Goal: Task Accomplishment & Management: Manage account settings

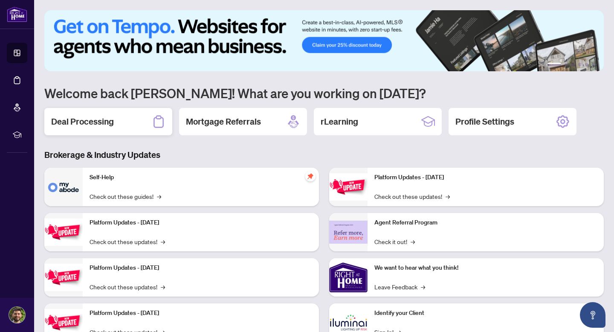
click at [166, 122] on div "Deal Processing" at bounding box center [108, 121] width 128 height 27
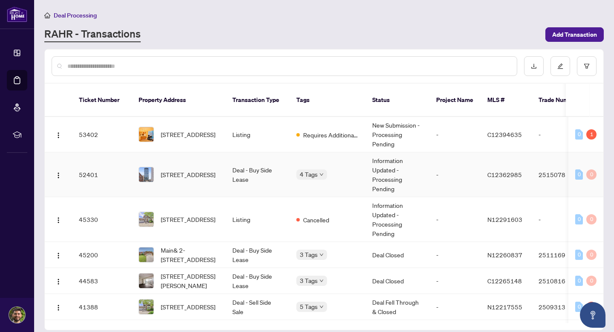
click at [135, 162] on td "[STREET_ADDRESS]" at bounding box center [179, 174] width 94 height 45
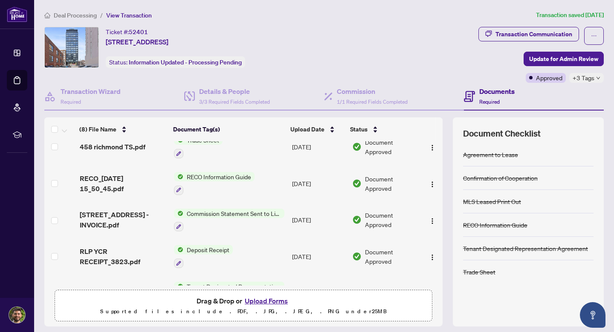
scroll to position [16, 0]
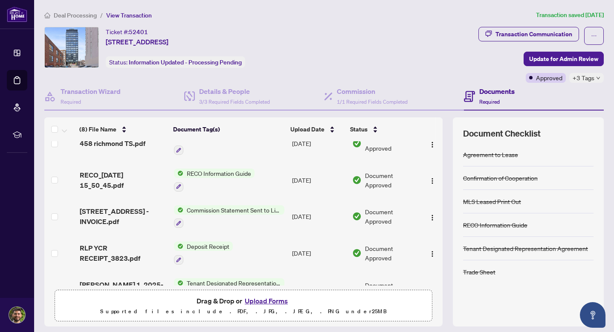
click at [230, 222] on div at bounding box center [229, 223] width 110 height 10
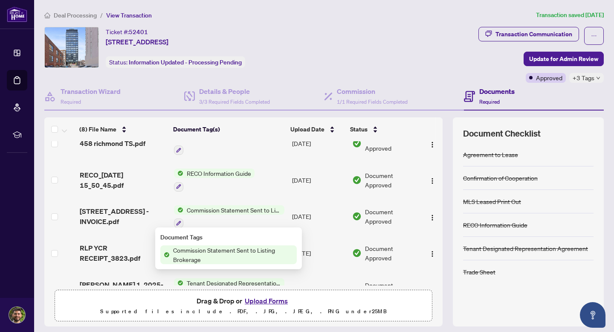
click at [231, 215] on div "Commission Statement Sent to Listing Brokerage" at bounding box center [229, 216] width 110 height 23
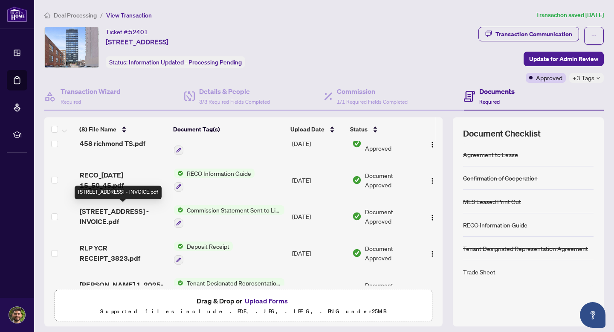
click at [116, 209] on span "[STREET_ADDRESS] - INVOICE.pdf" at bounding box center [124, 216] width 88 height 20
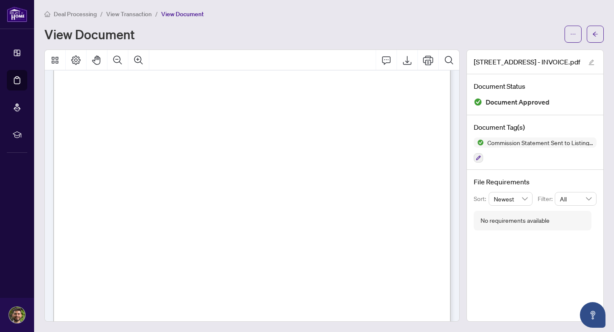
scroll to position [144, 0]
click at [599, 36] on button "button" at bounding box center [595, 34] width 17 height 17
